Goal: Use online tool/utility

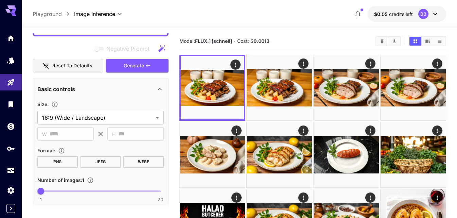
scroll to position [85, 0]
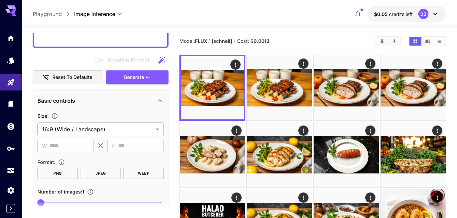
click at [83, 74] on button "Reset to defaults" at bounding box center [68, 77] width 71 height 14
type input "**********"
type input "****"
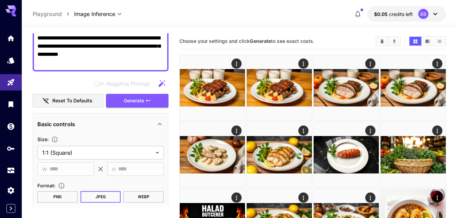
scroll to position [51, 0]
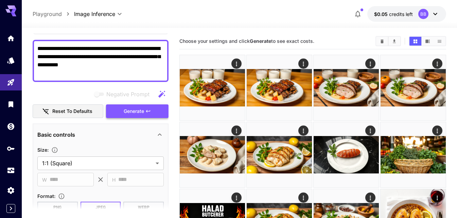
click at [139, 109] on span "Generate" at bounding box center [134, 111] width 20 height 8
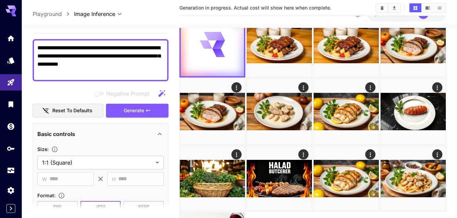
scroll to position [34, 0]
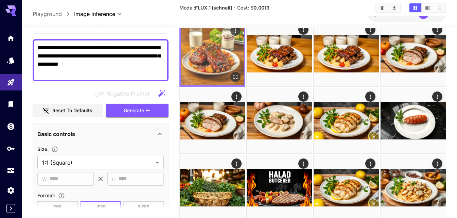
click at [211, 63] on img at bounding box center [212, 53] width 63 height 63
click at [236, 78] on icon "Open in fullscreen" at bounding box center [235, 76] width 7 height 7
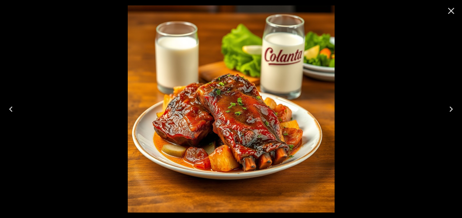
click at [452, 8] on icon "Close" at bounding box center [451, 10] width 11 height 11
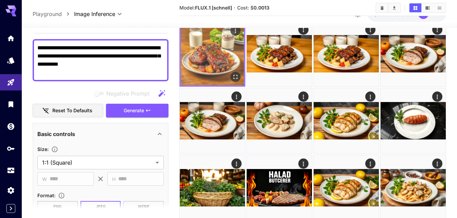
click at [236, 76] on icon "Open in fullscreen" at bounding box center [235, 76] width 7 height 7
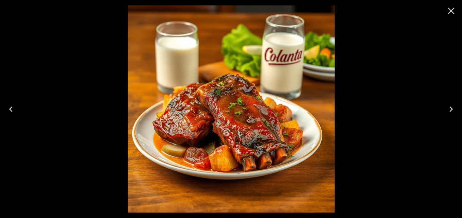
click at [450, 13] on icon "Close" at bounding box center [451, 11] width 6 height 6
